Goal: Information Seeking & Learning: Learn about a topic

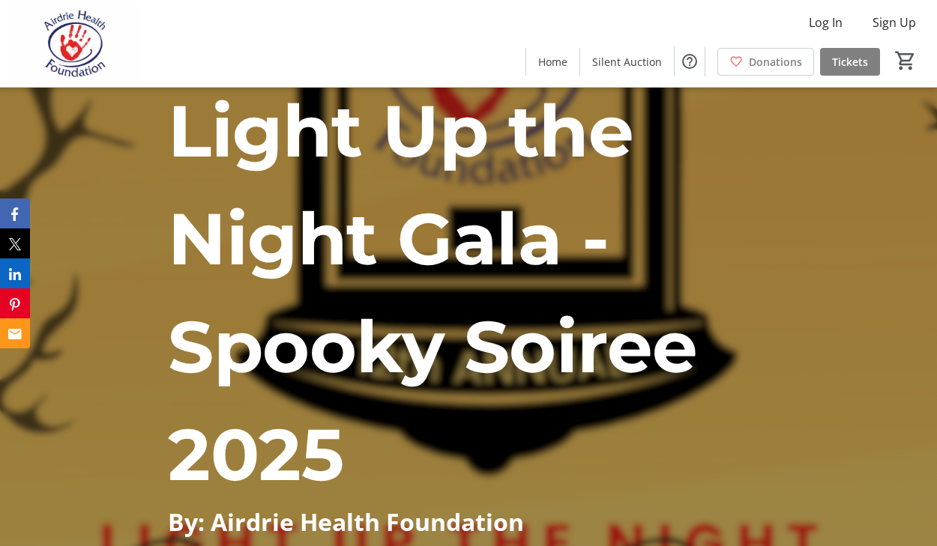
scroll to position [18, 0]
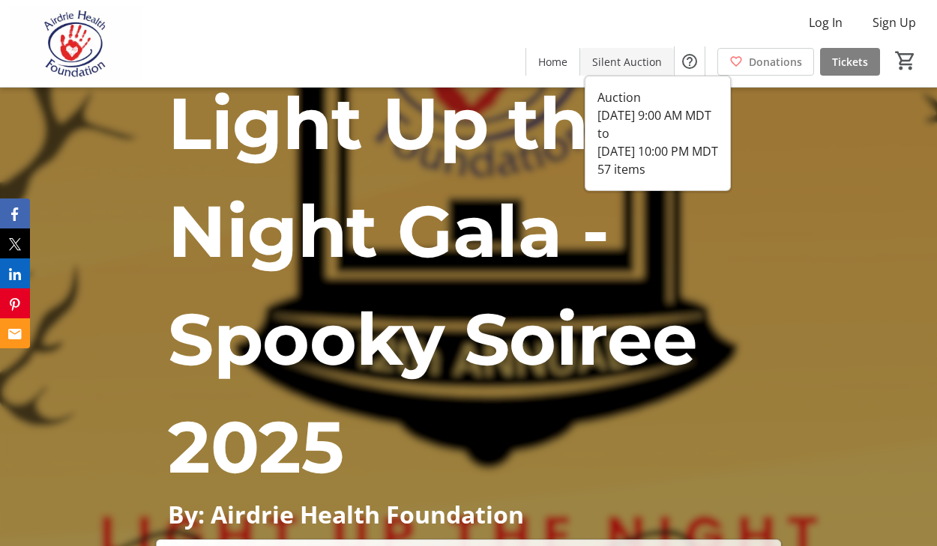
click at [635, 64] on span "Silent Auction" at bounding box center [627, 62] width 70 height 16
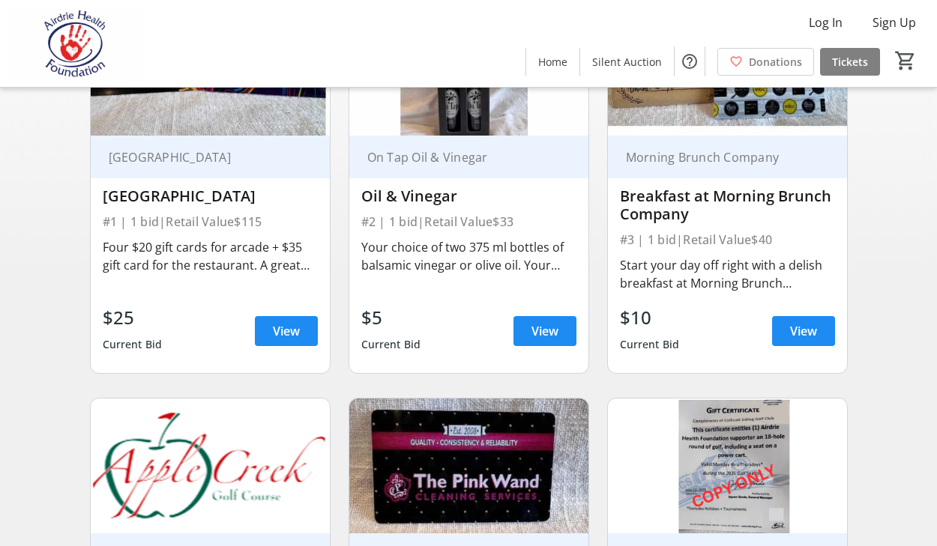
scroll to position [223, 0]
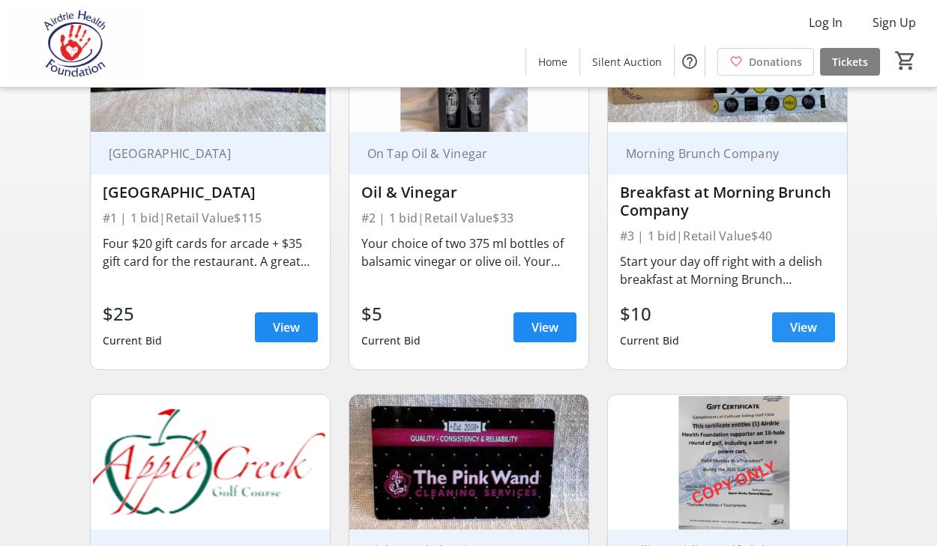
click at [791, 318] on span at bounding box center [803, 328] width 63 height 36
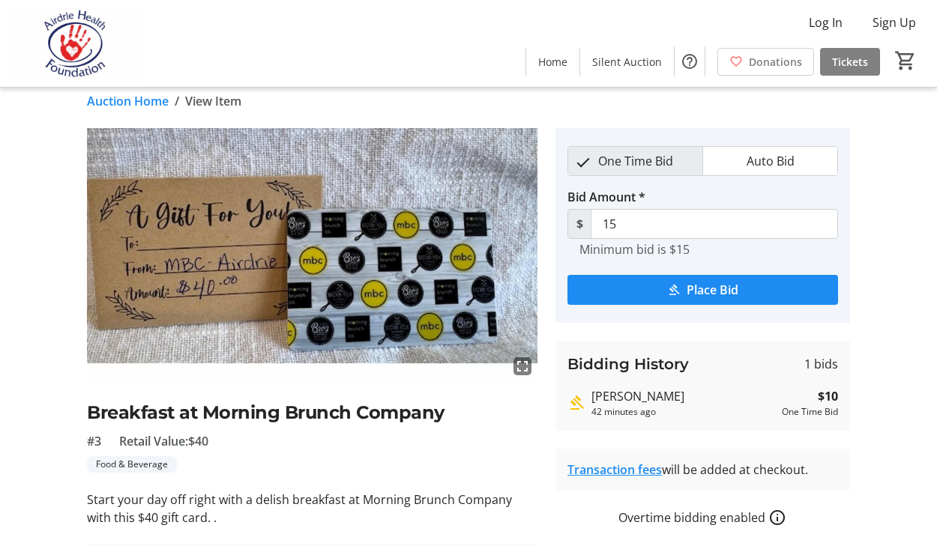
scroll to position [2, 0]
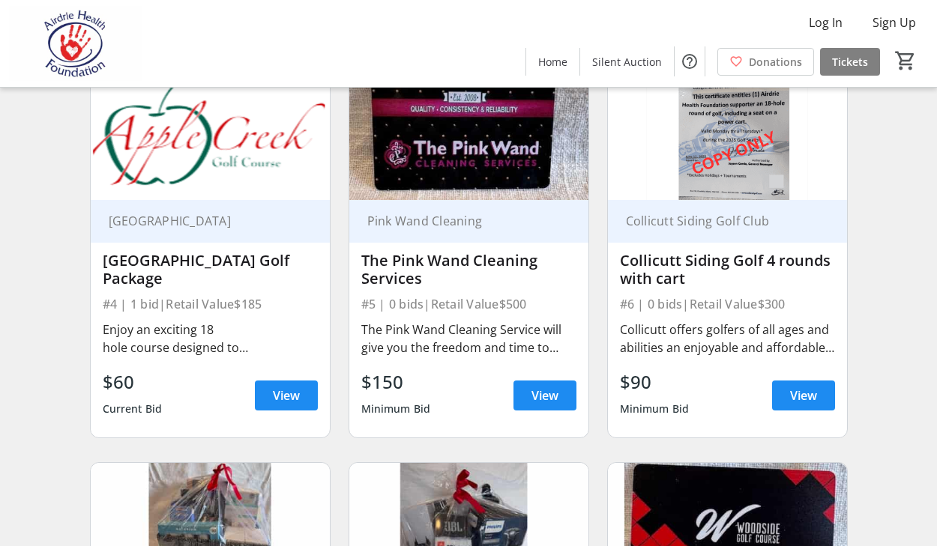
scroll to position [554, 0]
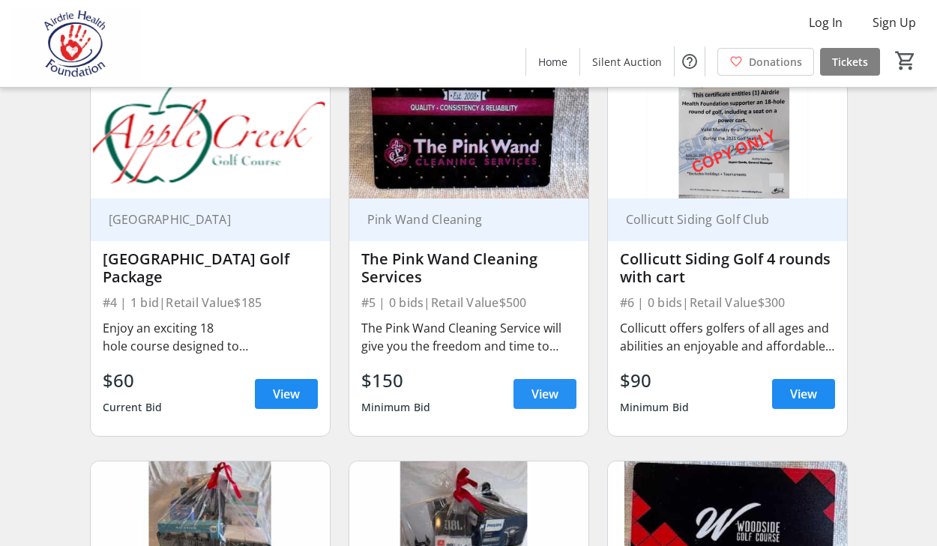
click at [540, 396] on span "View" at bounding box center [544, 394] width 27 height 18
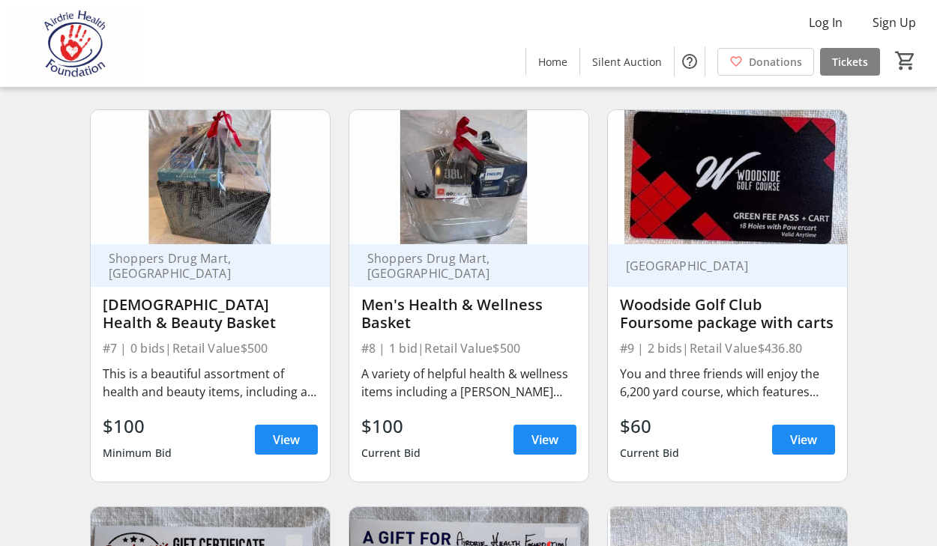
scroll to position [907, 0]
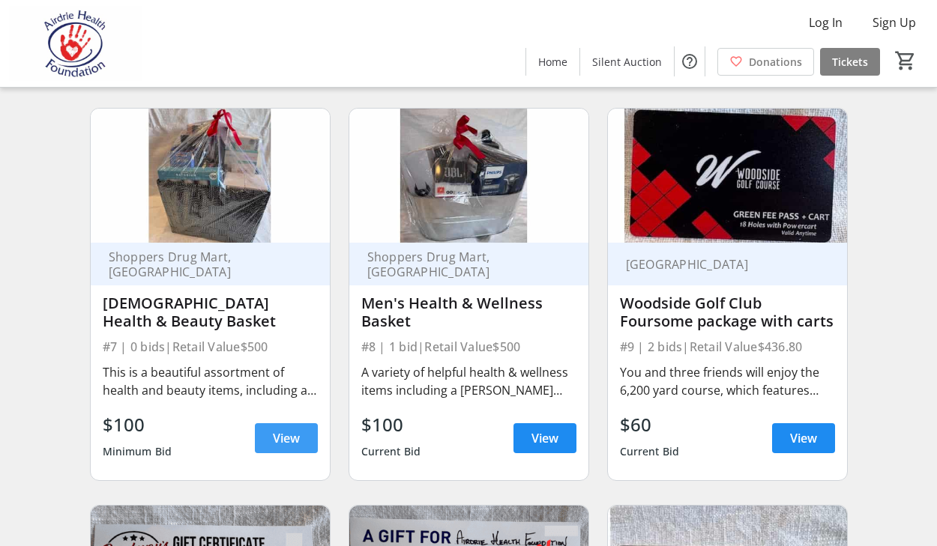
click at [289, 425] on span at bounding box center [286, 439] width 63 height 36
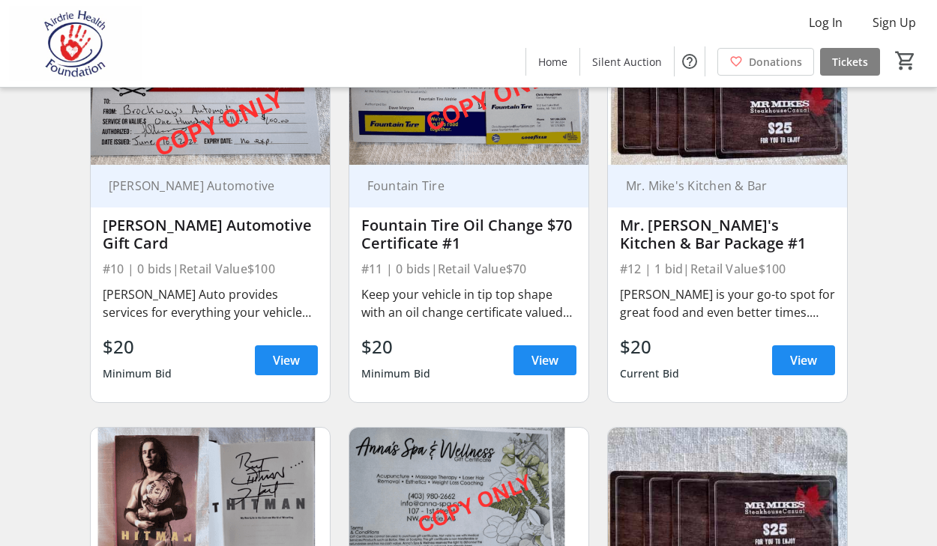
scroll to position [1384, 0]
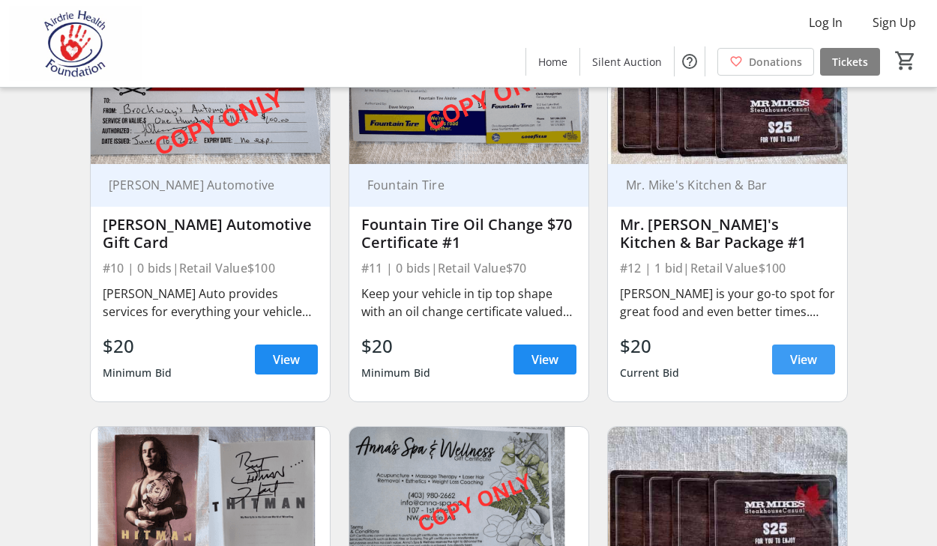
click at [809, 358] on span "View" at bounding box center [803, 360] width 27 height 18
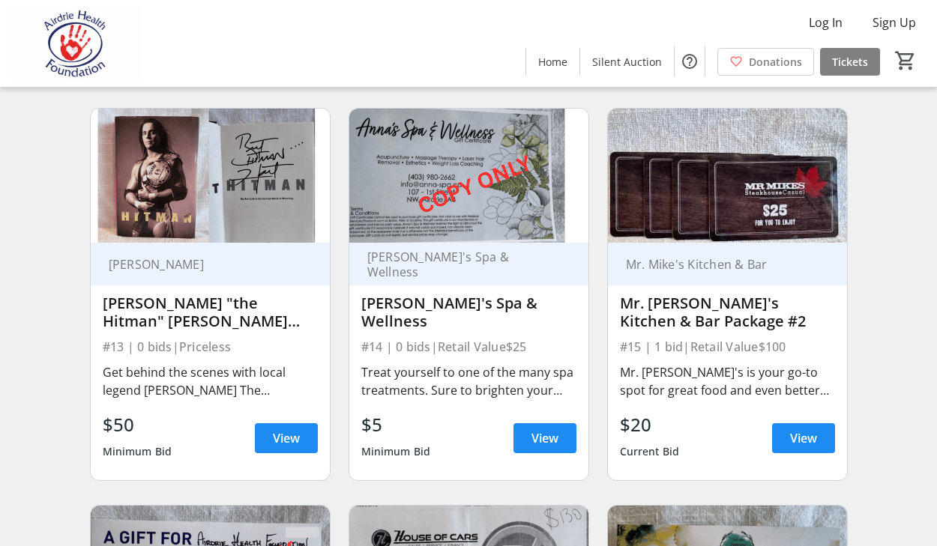
scroll to position [1704, 0]
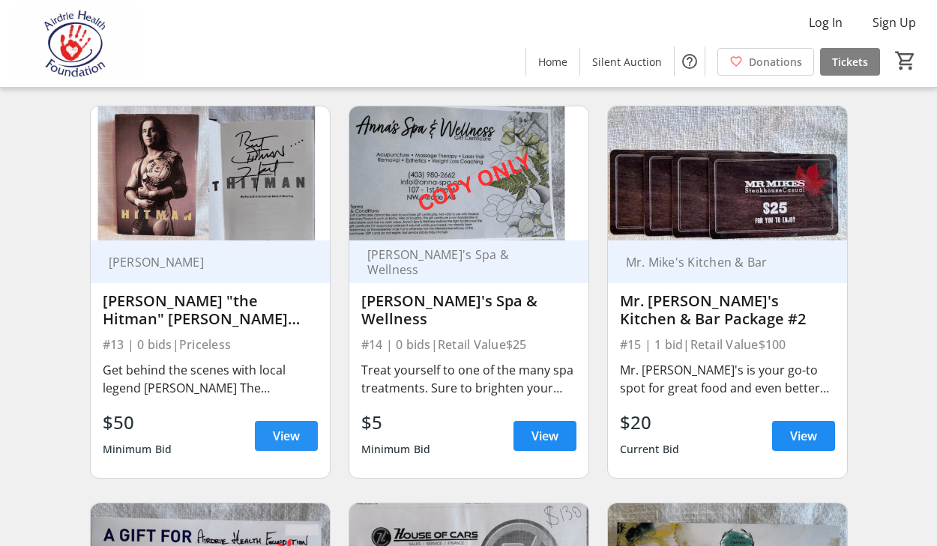
click at [270, 431] on span at bounding box center [286, 436] width 63 height 36
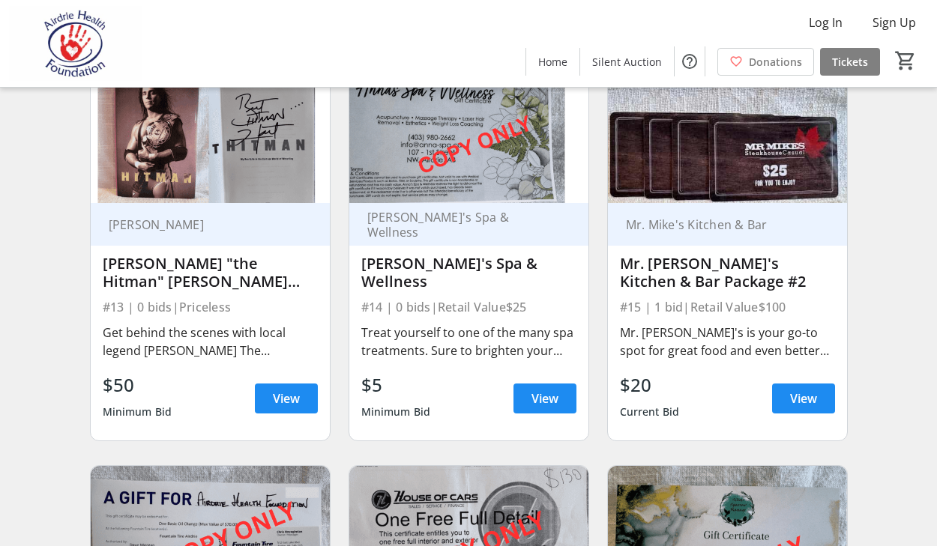
scroll to position [1753, 0]
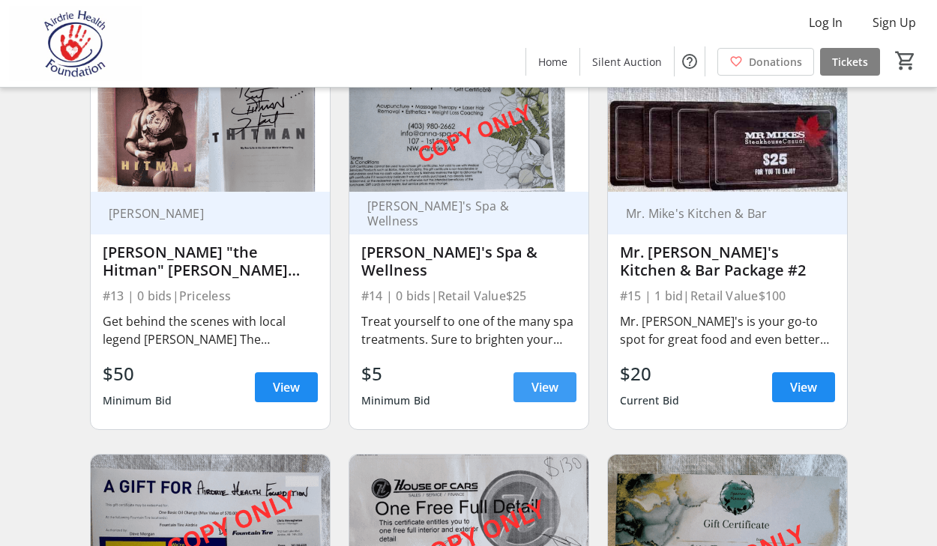
click at [525, 384] on span at bounding box center [544, 388] width 63 height 36
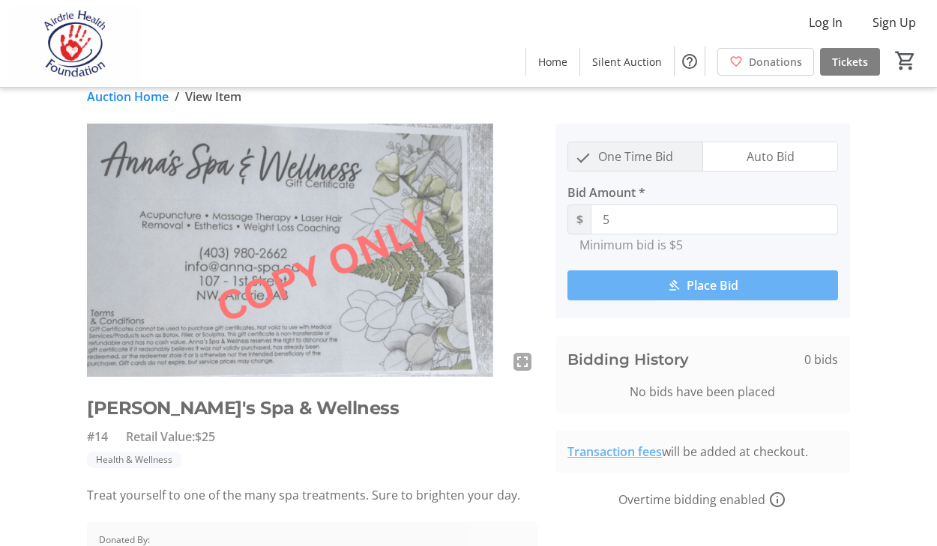
scroll to position [13, 0]
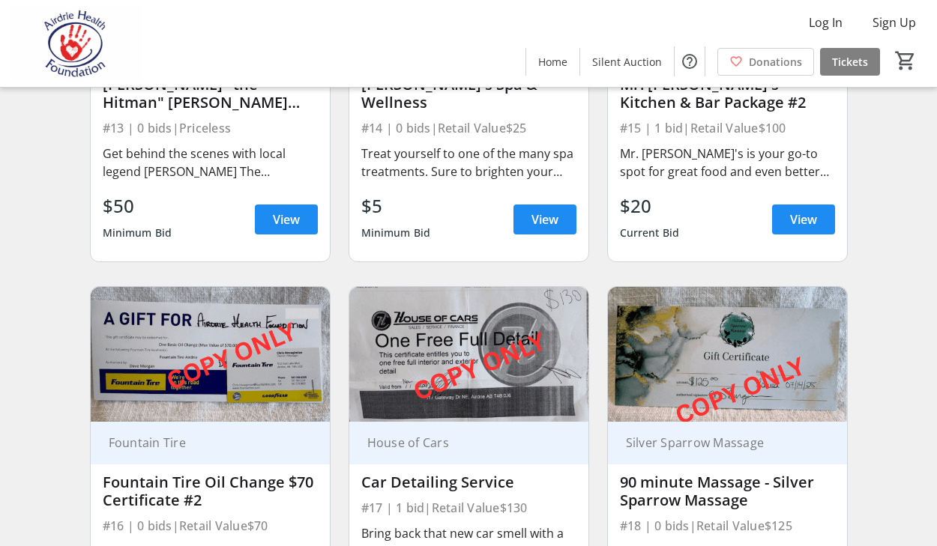
scroll to position [1923, 0]
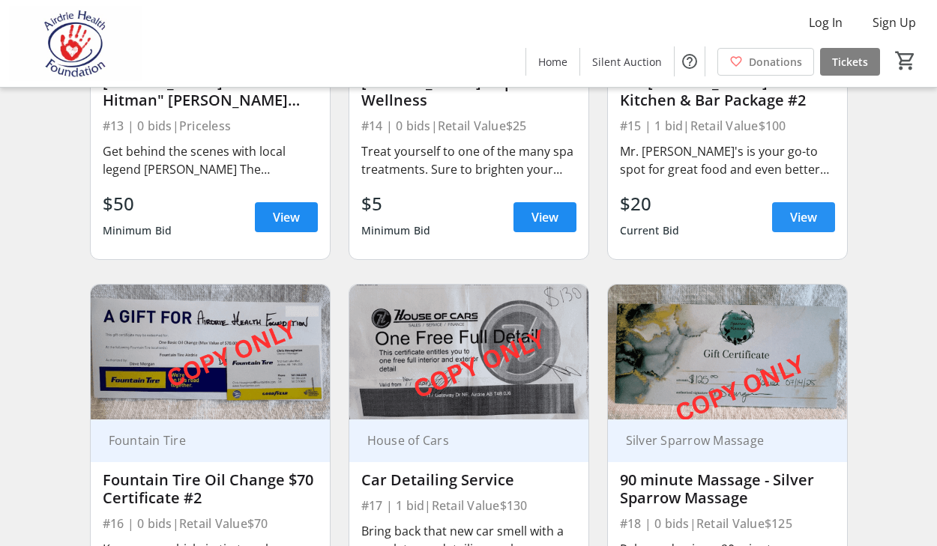
click at [793, 220] on span "View" at bounding box center [803, 217] width 27 height 18
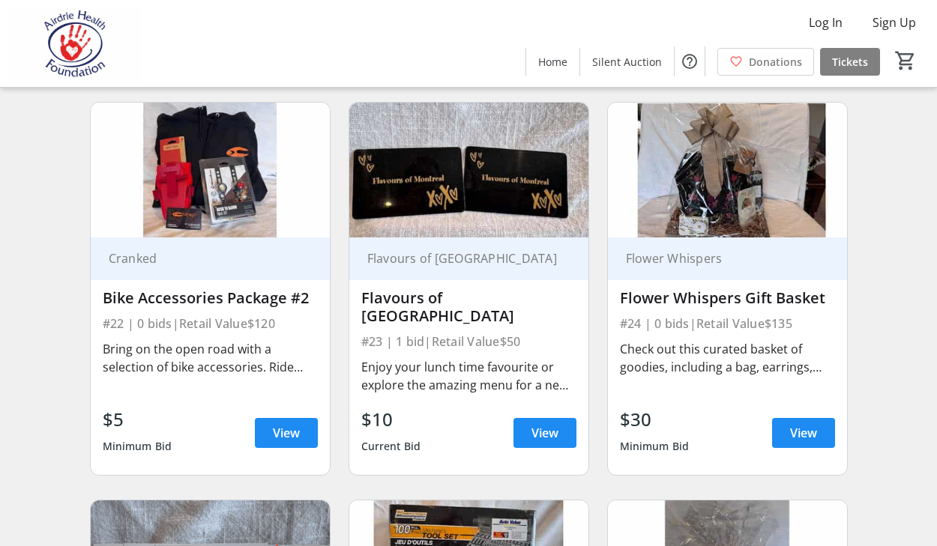
scroll to position [2889, 0]
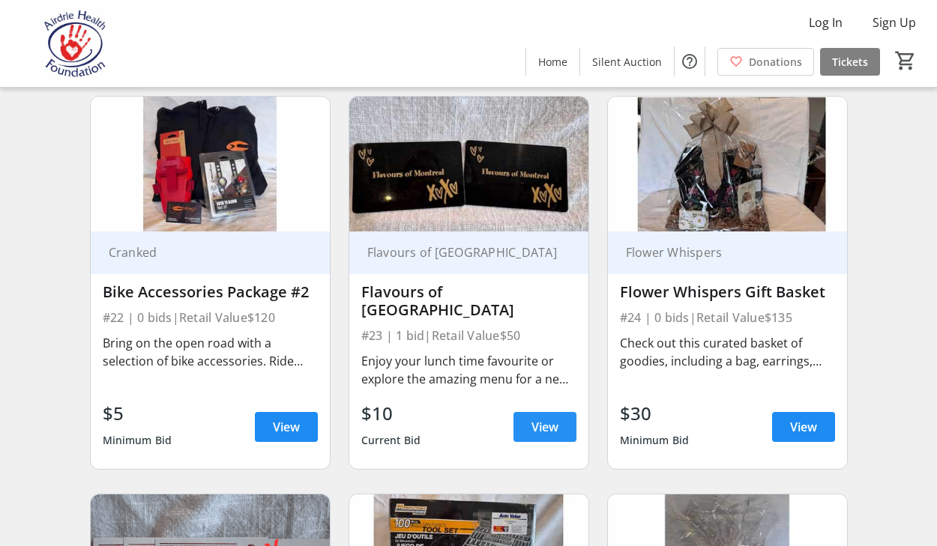
click at [540, 418] on span "View" at bounding box center [544, 427] width 27 height 18
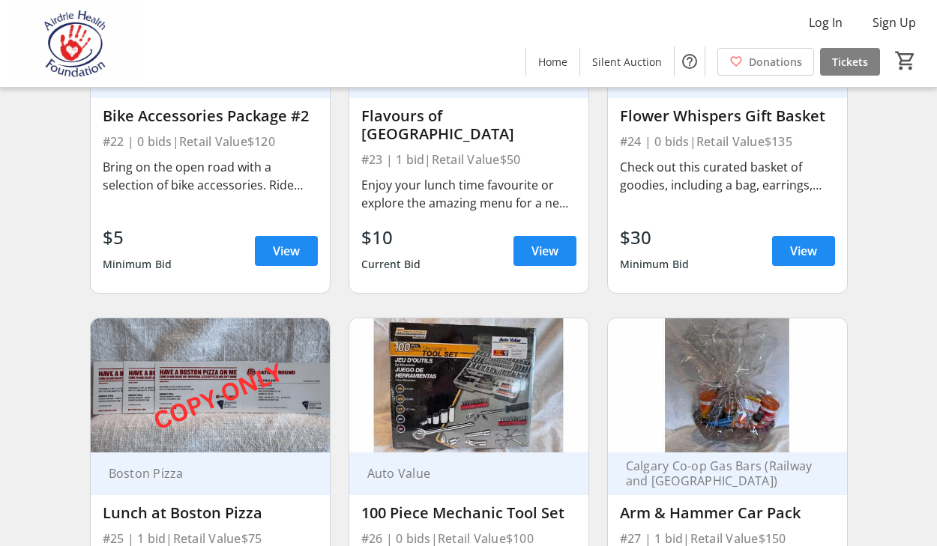
scroll to position [3062, 0]
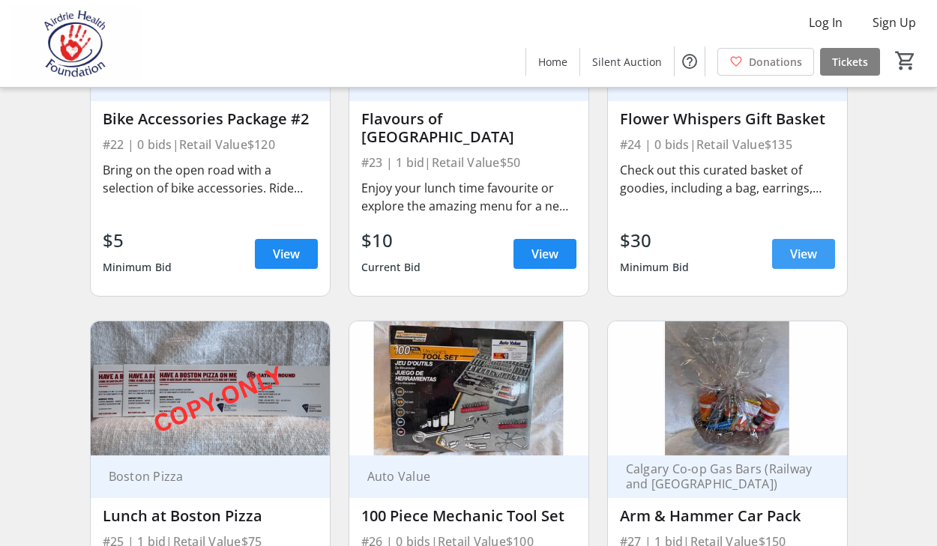
click at [813, 245] on span "View" at bounding box center [803, 254] width 27 height 18
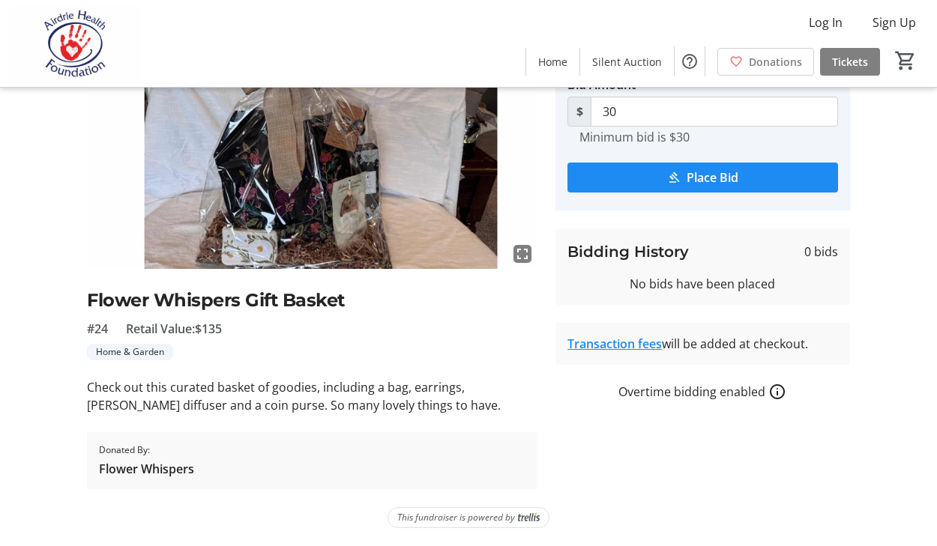
scroll to position [126, 0]
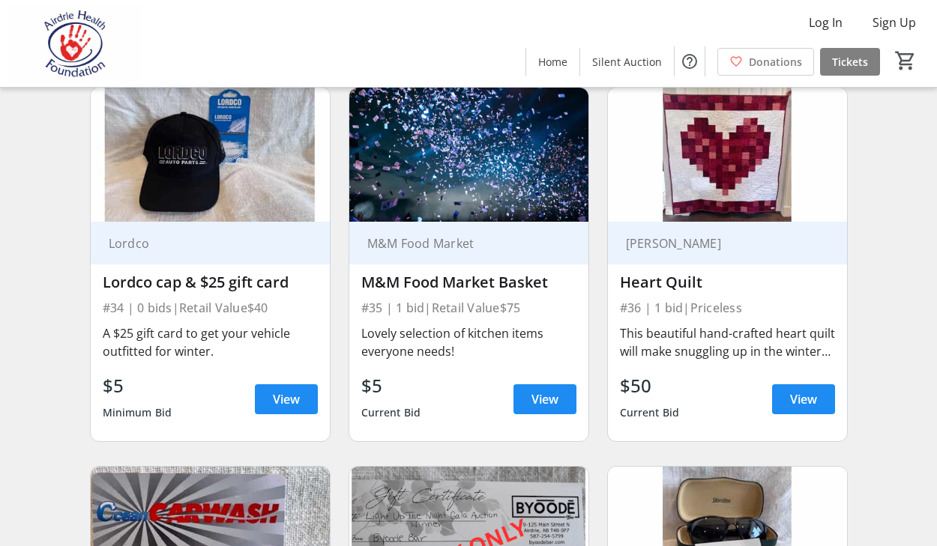
scroll to position [4455, 0]
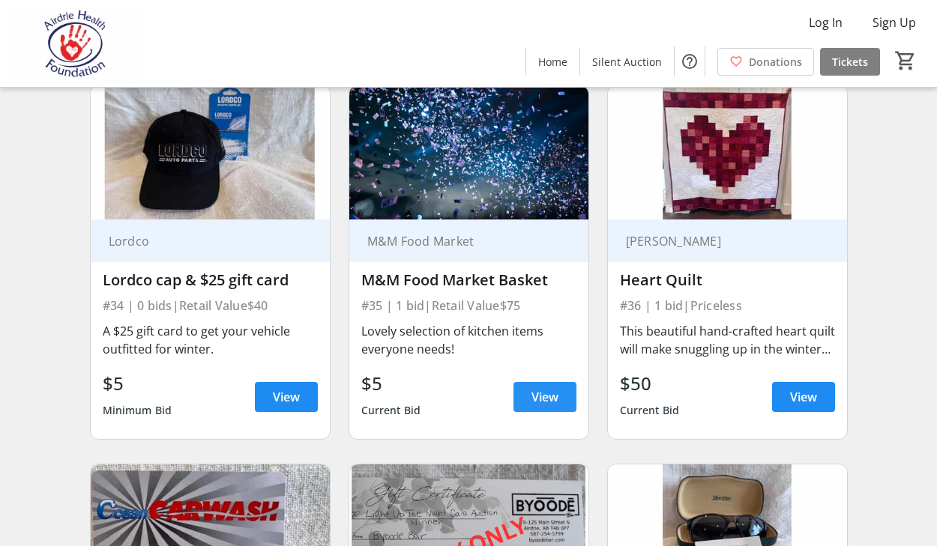
click at [540, 388] on span "View" at bounding box center [544, 397] width 27 height 18
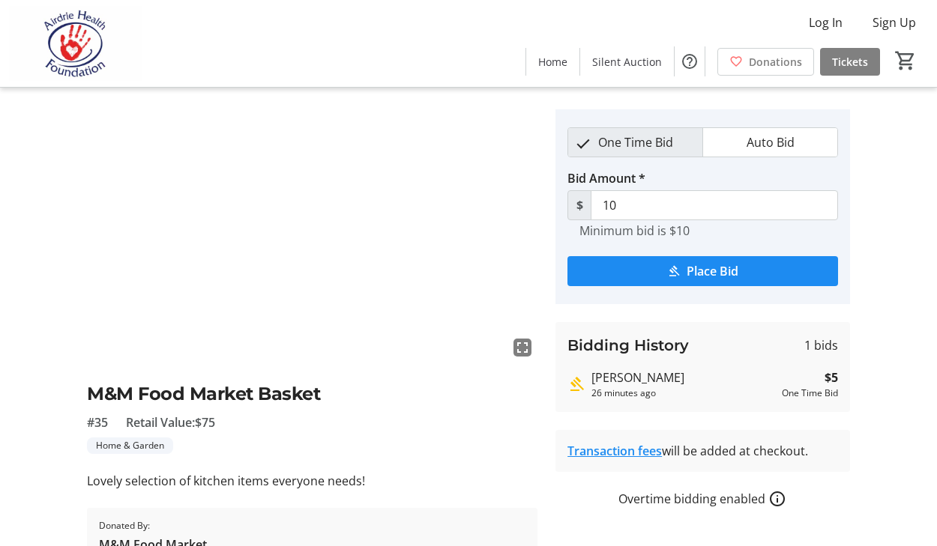
scroll to position [34, 0]
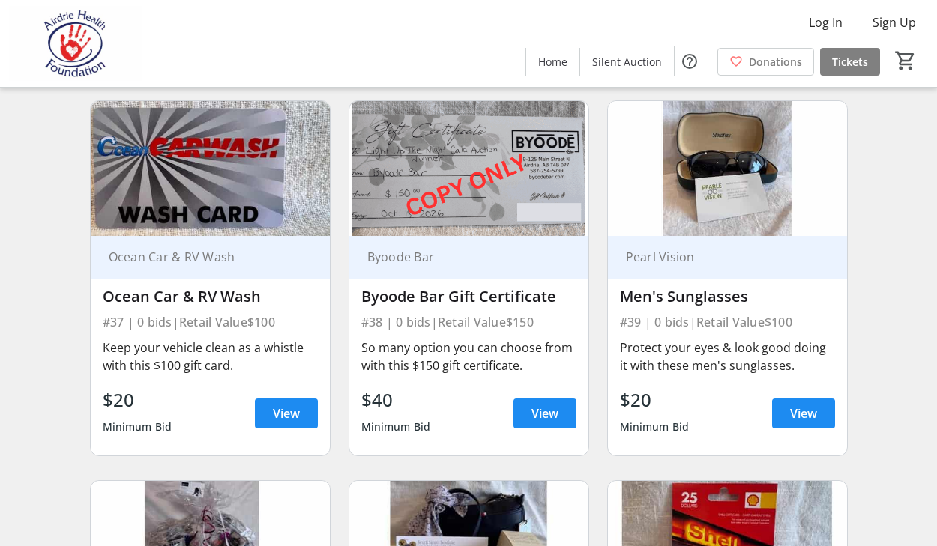
scroll to position [4821, 0]
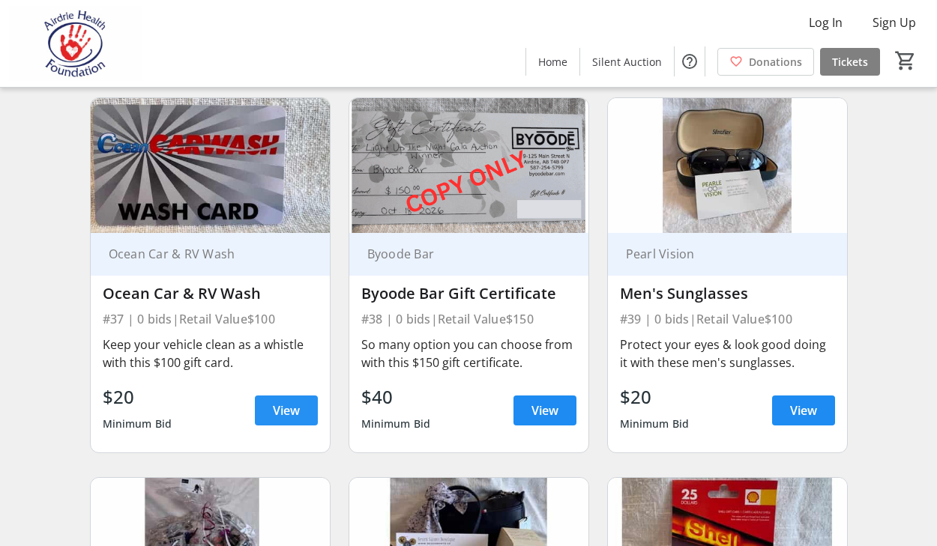
click at [297, 402] on span "View" at bounding box center [286, 411] width 27 height 18
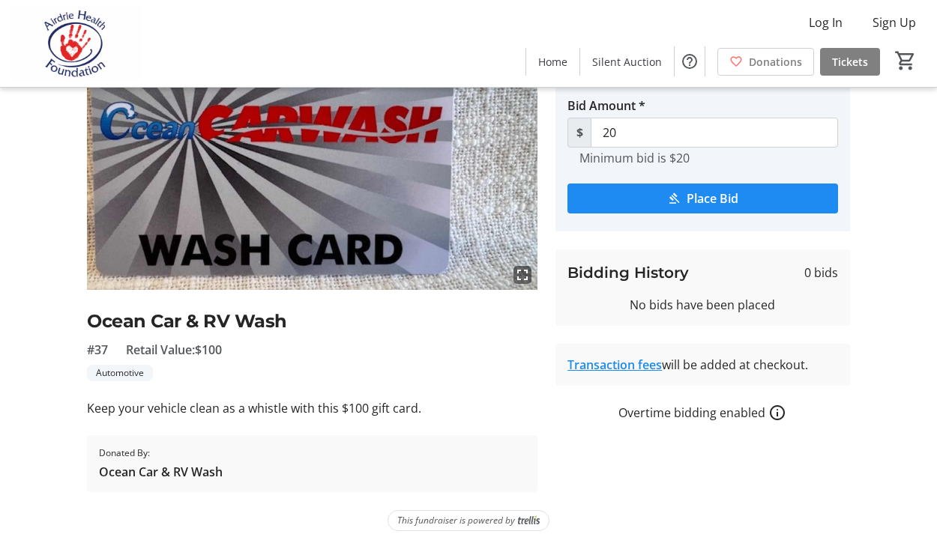
scroll to position [107, 0]
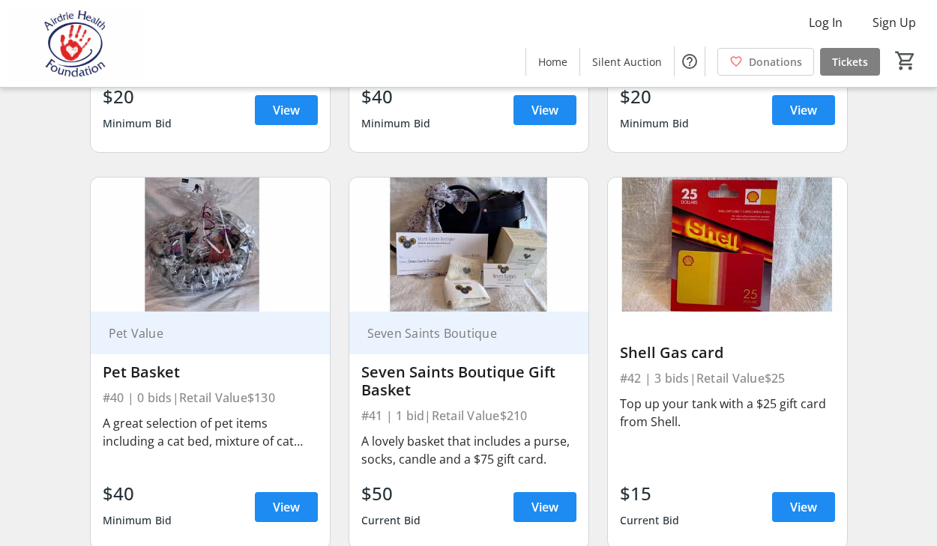
scroll to position [5124, 0]
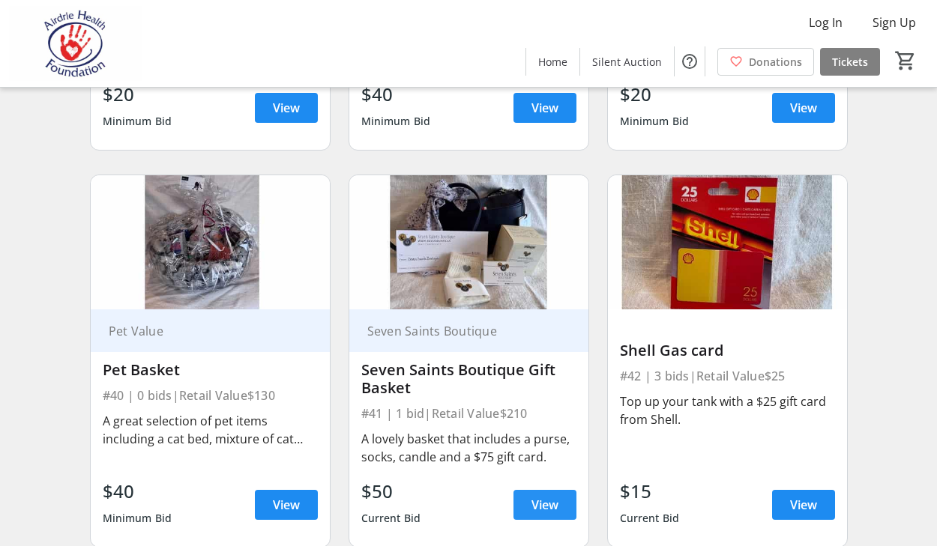
click at [546, 496] on span "View" at bounding box center [544, 505] width 27 height 18
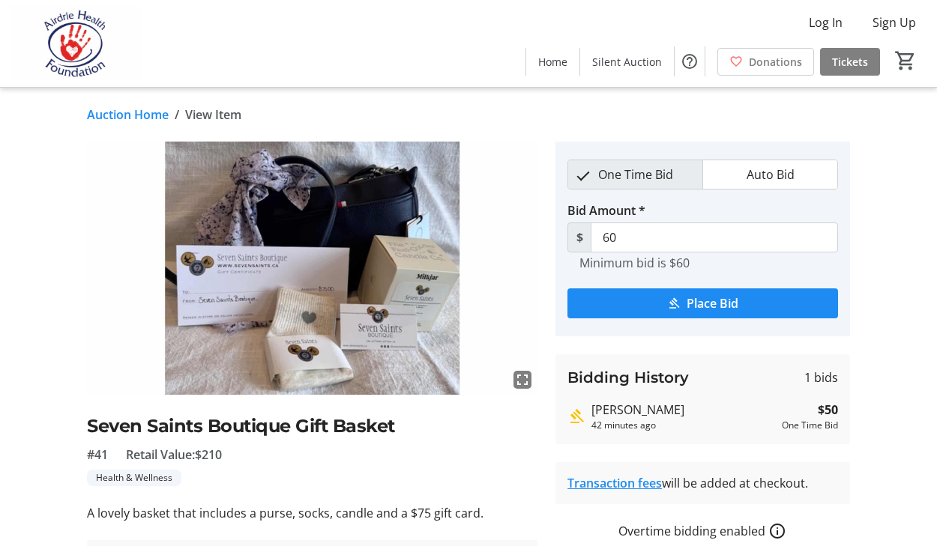
scroll to position [10, 0]
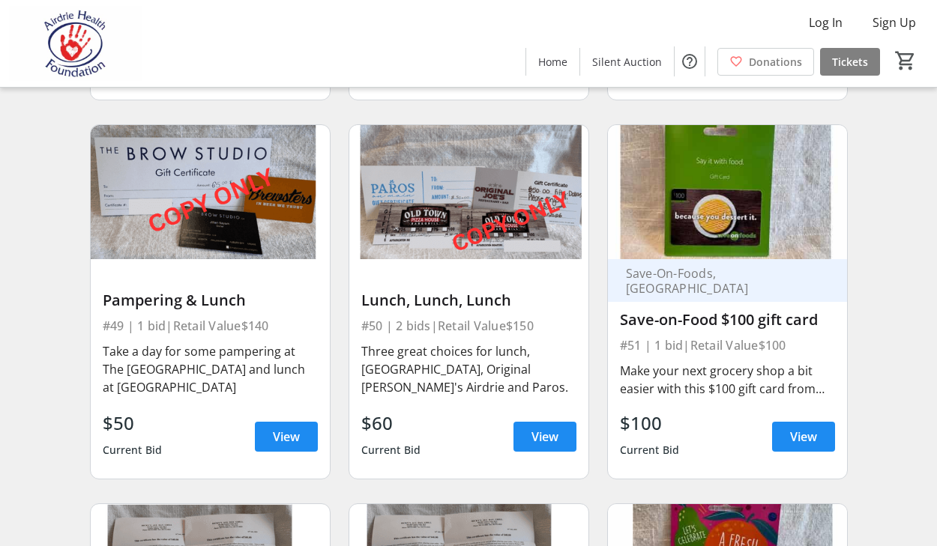
scroll to position [6350, 0]
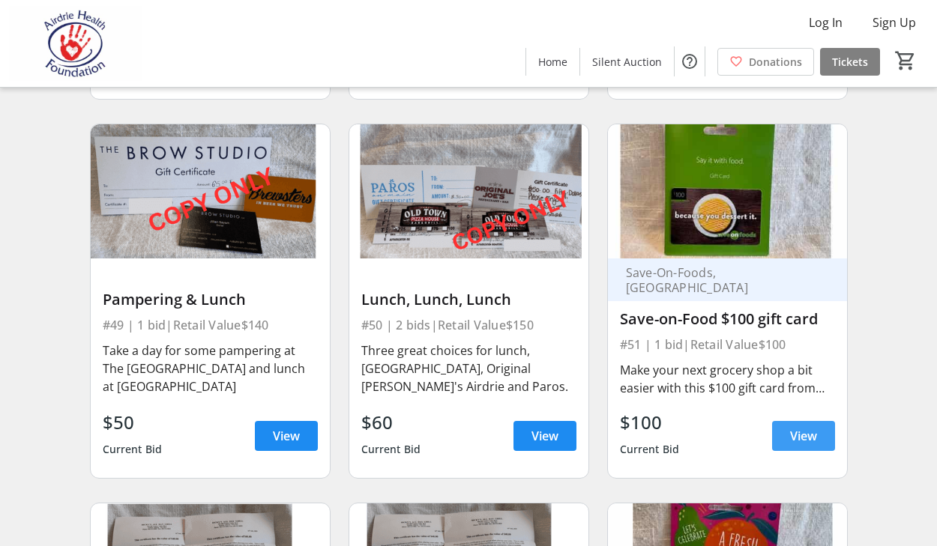
click at [809, 427] on span "View" at bounding box center [803, 436] width 27 height 18
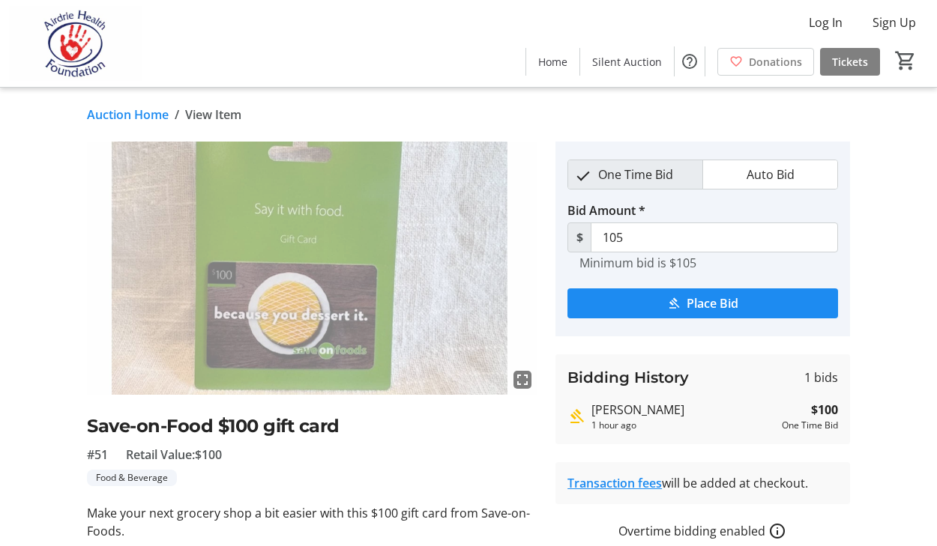
scroll to position [1, 0]
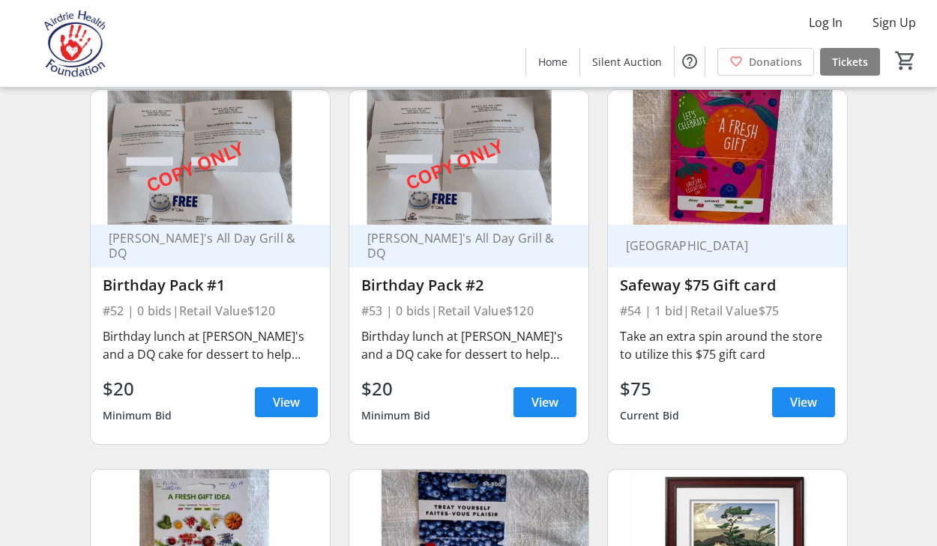
scroll to position [6754, 0]
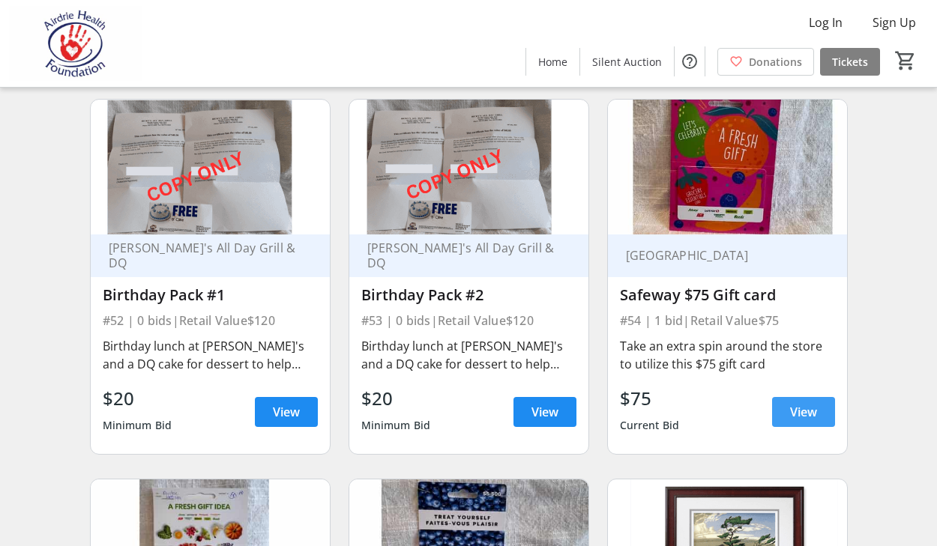
click at [811, 403] on span "View" at bounding box center [803, 412] width 27 height 18
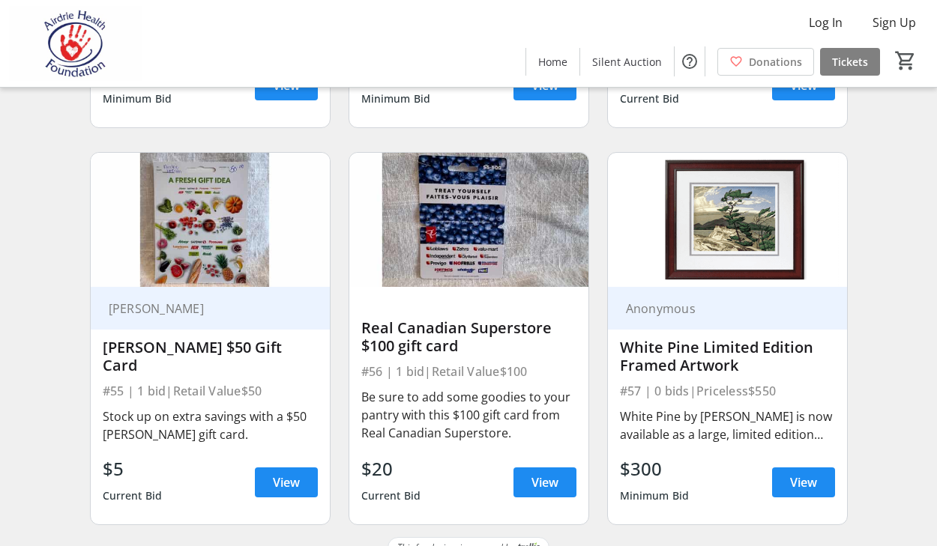
scroll to position [7083, 0]
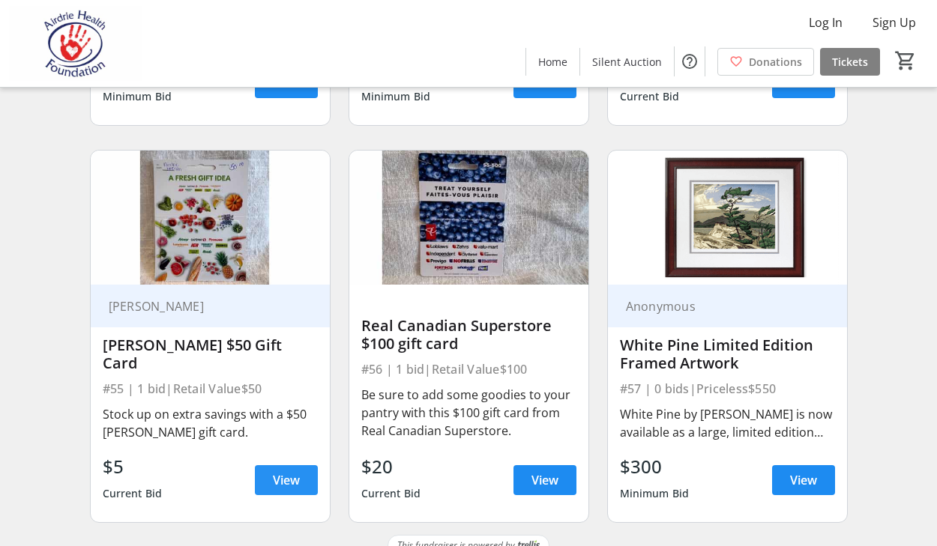
click at [271, 462] on span at bounding box center [286, 480] width 63 height 36
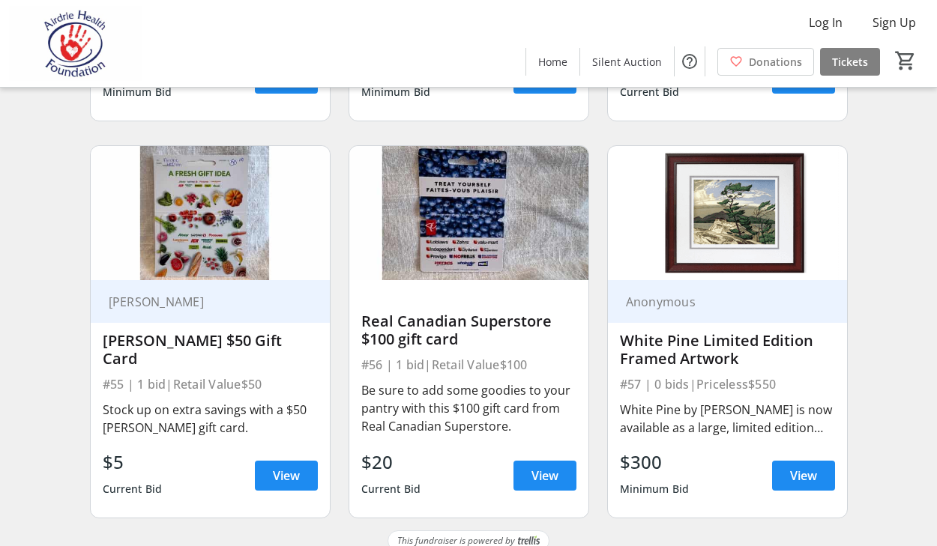
scroll to position [7086, 0]
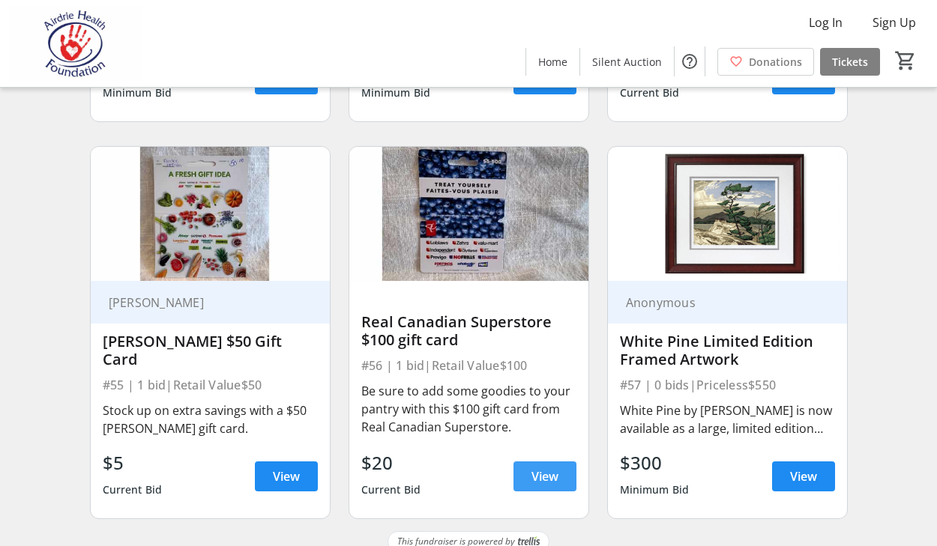
click at [552, 468] on span "View" at bounding box center [544, 477] width 27 height 18
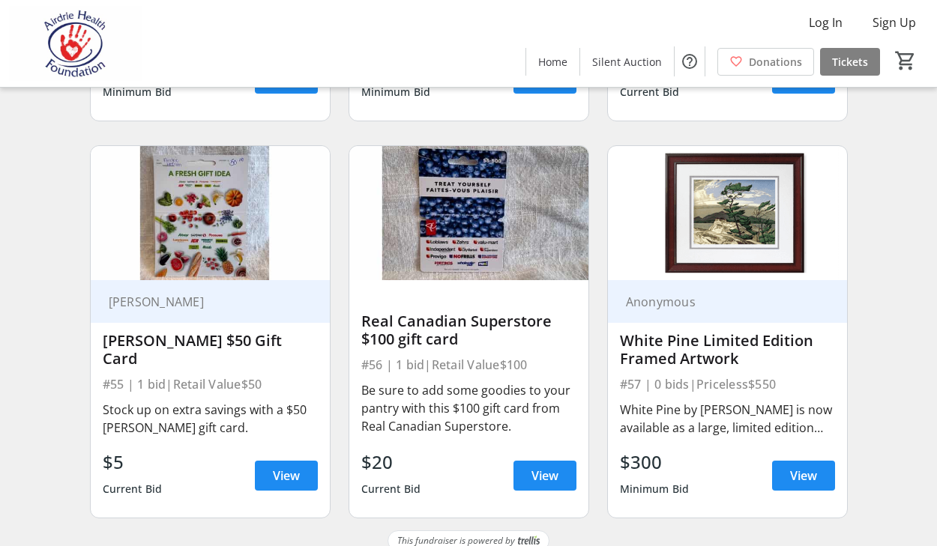
scroll to position [7086, 0]
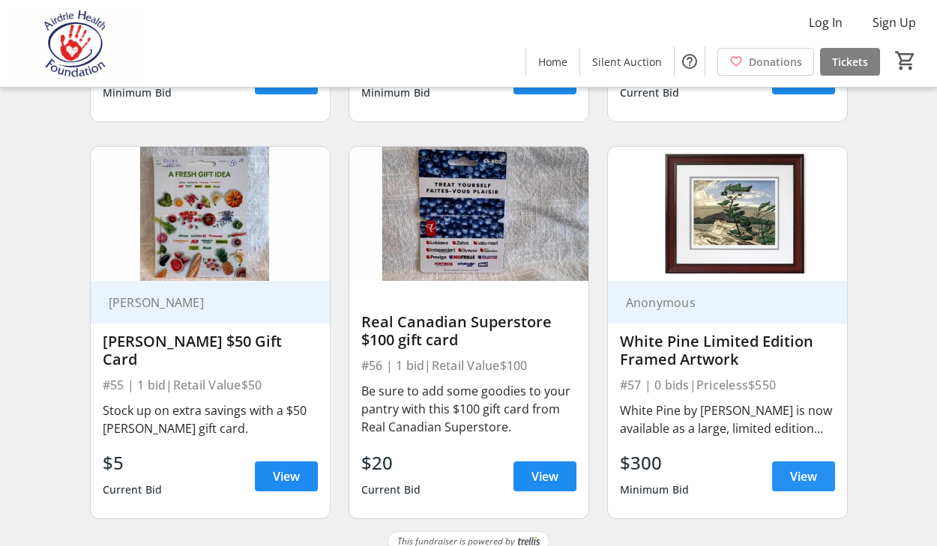
click at [819, 459] on span at bounding box center [803, 477] width 63 height 36
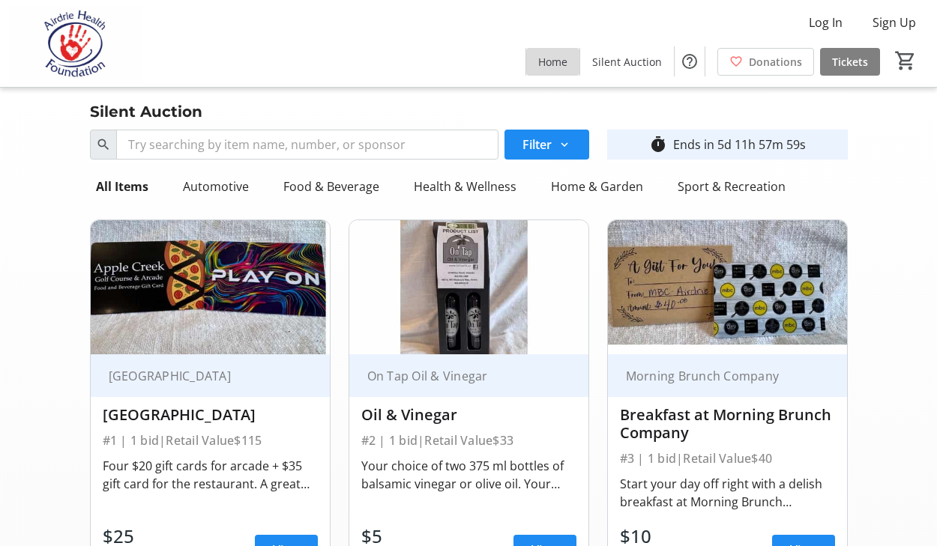
click at [567, 60] on span "Home" at bounding box center [552, 62] width 29 height 16
